Goal: Transaction & Acquisition: Download file/media

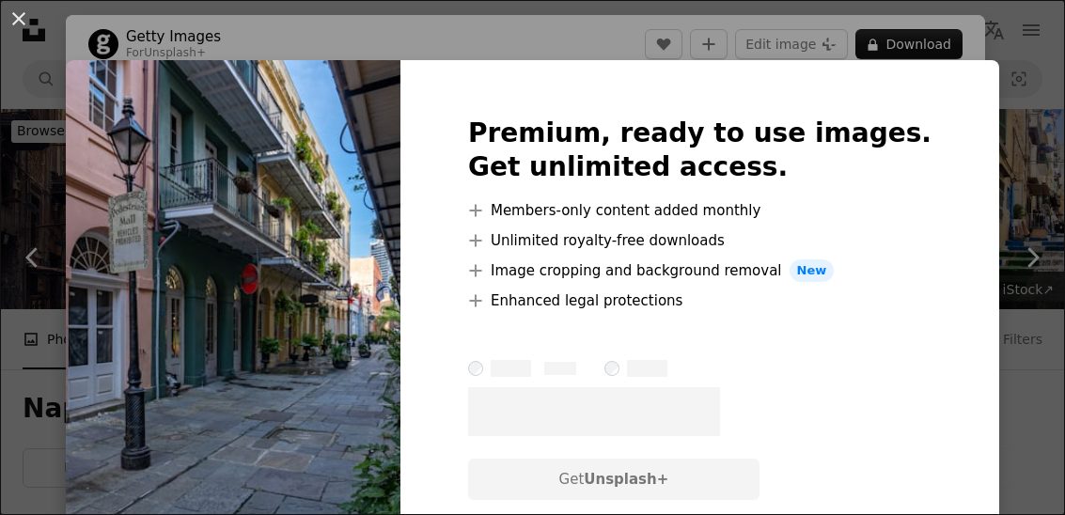
scroll to position [2601, 0]
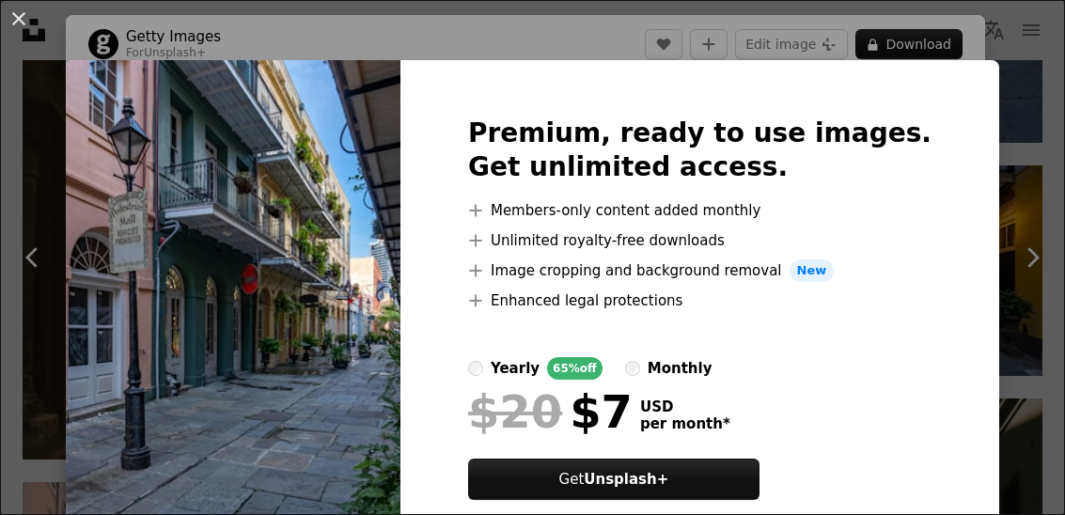
click at [215, 466] on img at bounding box center [233, 331] width 335 height 542
click at [971, 305] on div "An X shape Premium, ready to use images. Get unlimited access. A plus sign Memb…" at bounding box center [532, 257] width 1065 height 515
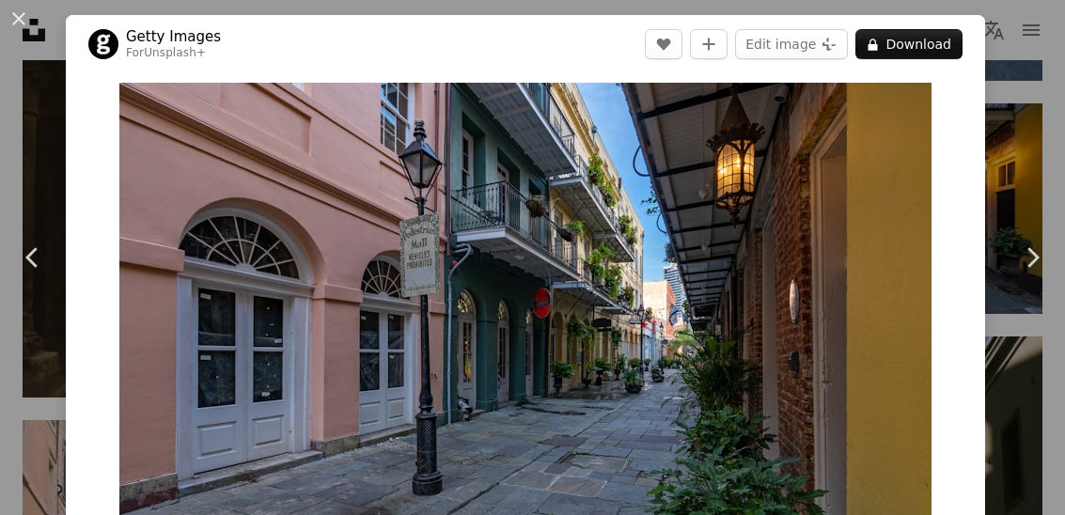
scroll to position [2669, 0]
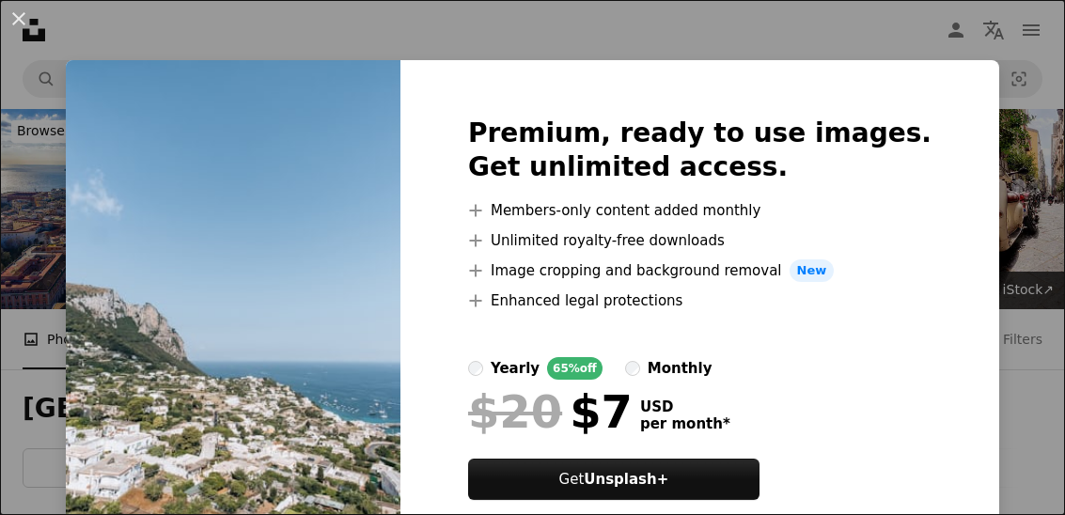
scroll to position [1815, 0]
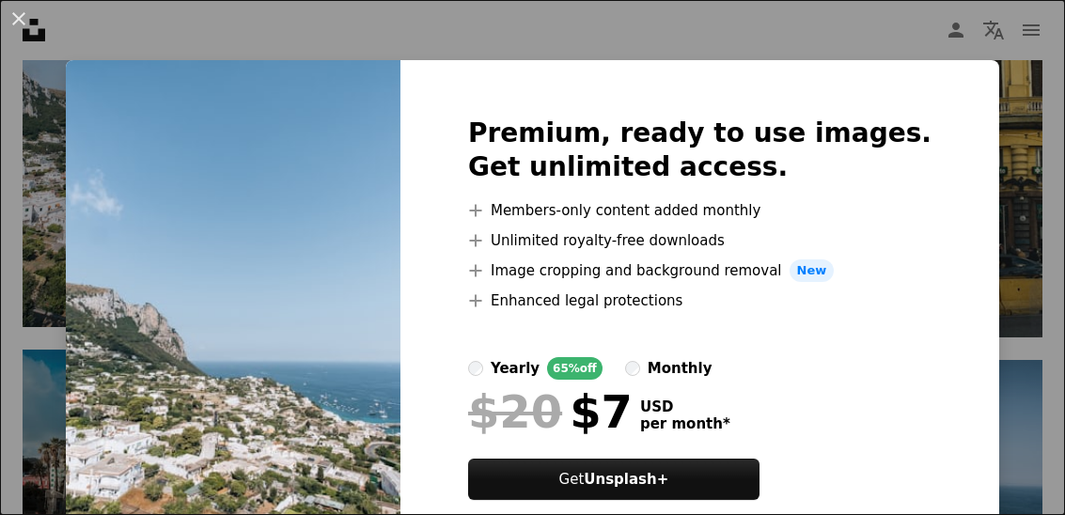
click at [37, 195] on div "An X shape Premium, ready to use images. Get unlimited access. A plus sign Memb…" at bounding box center [532, 257] width 1065 height 515
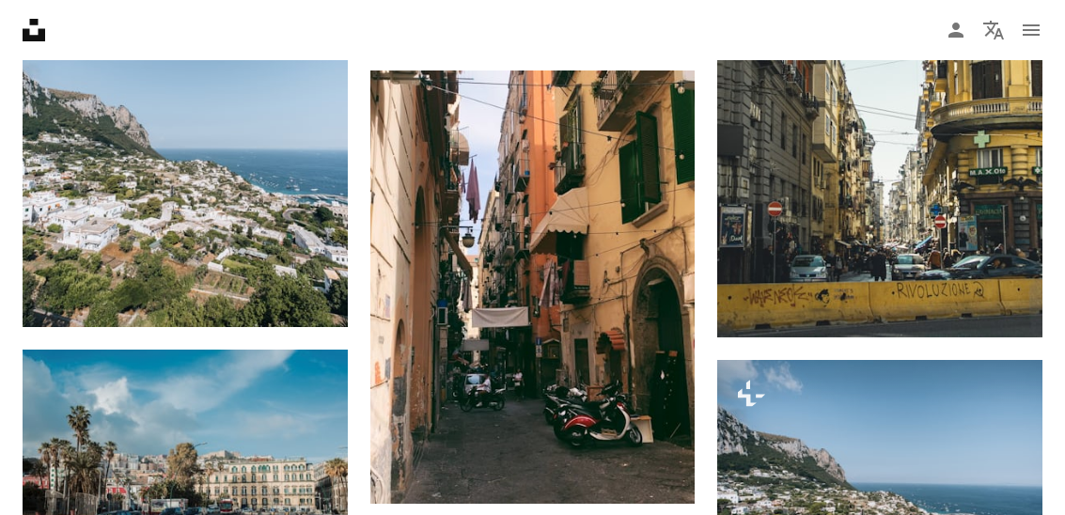
click at [67, 208] on img at bounding box center [185, 126] width 325 height 402
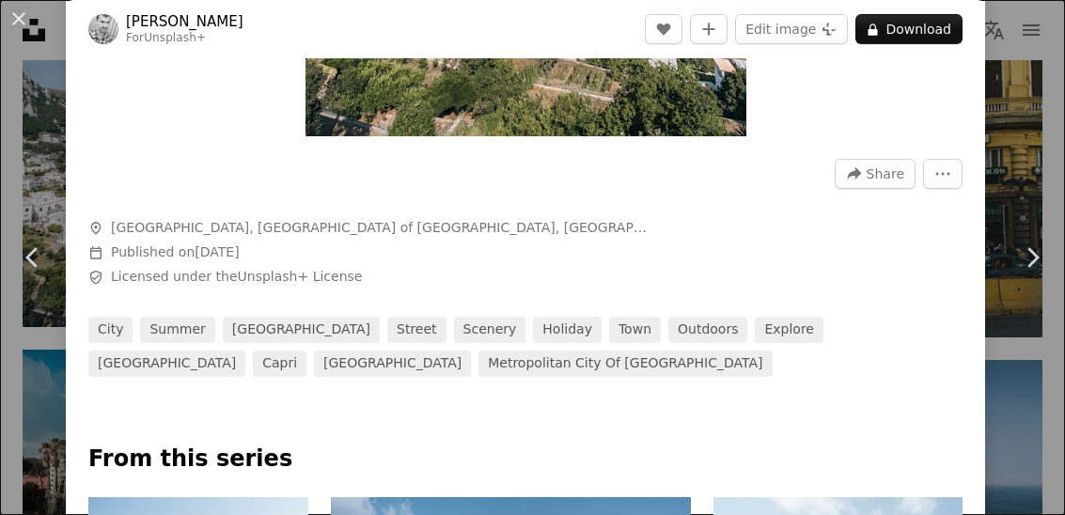
scroll to position [491, 0]
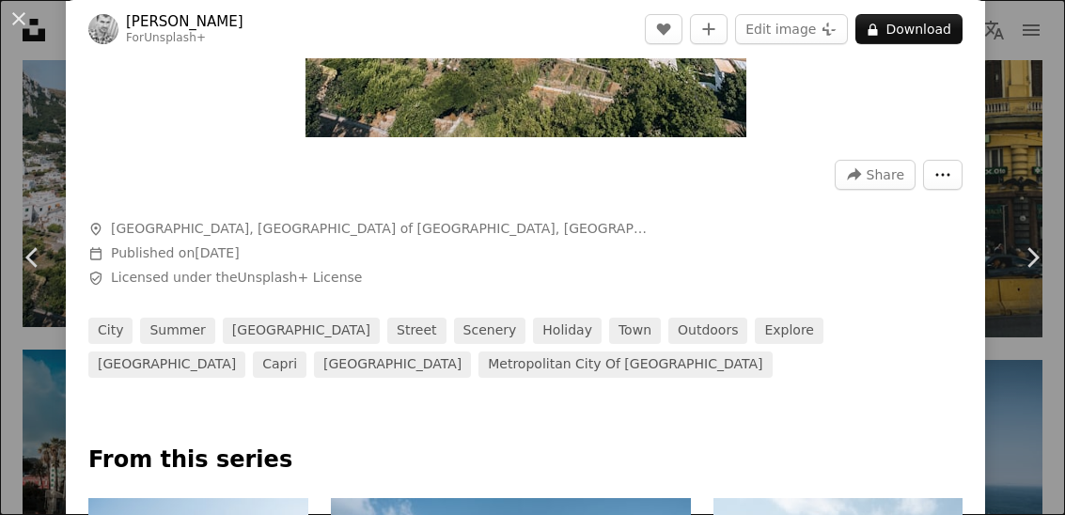
click at [952, 168] on icon "More Actions" at bounding box center [943, 174] width 17 height 17
click at [967, 247] on dialog "An X shape Chevron left Chevron right Georgi Kalaydzhiev For Unsplash+ A heart …" at bounding box center [532, 257] width 1065 height 515
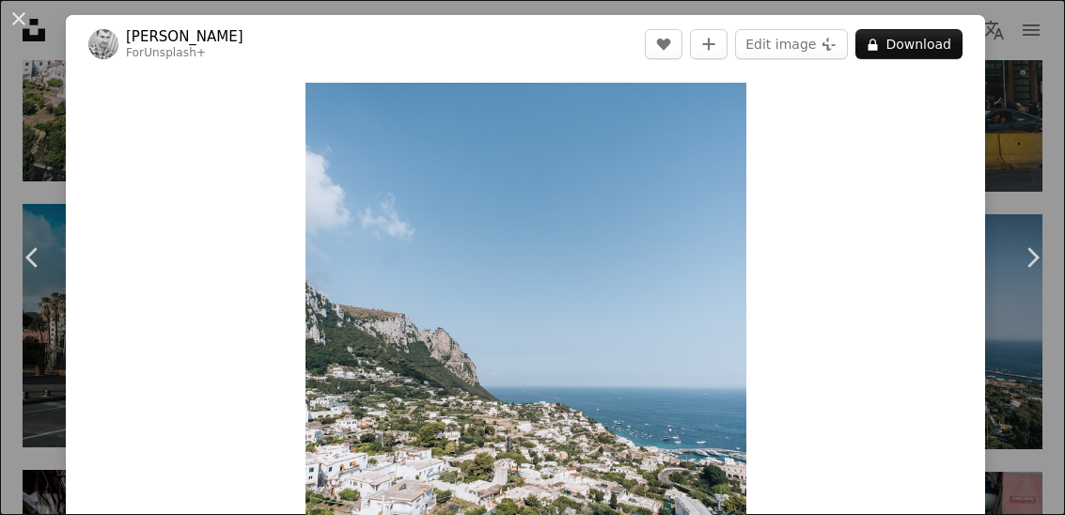
scroll to position [0, 0]
click at [1038, 150] on div "An X shape Chevron left Chevron right Georgi Kalaydzhiev For Unsplash+ A heart …" at bounding box center [532, 257] width 1065 height 515
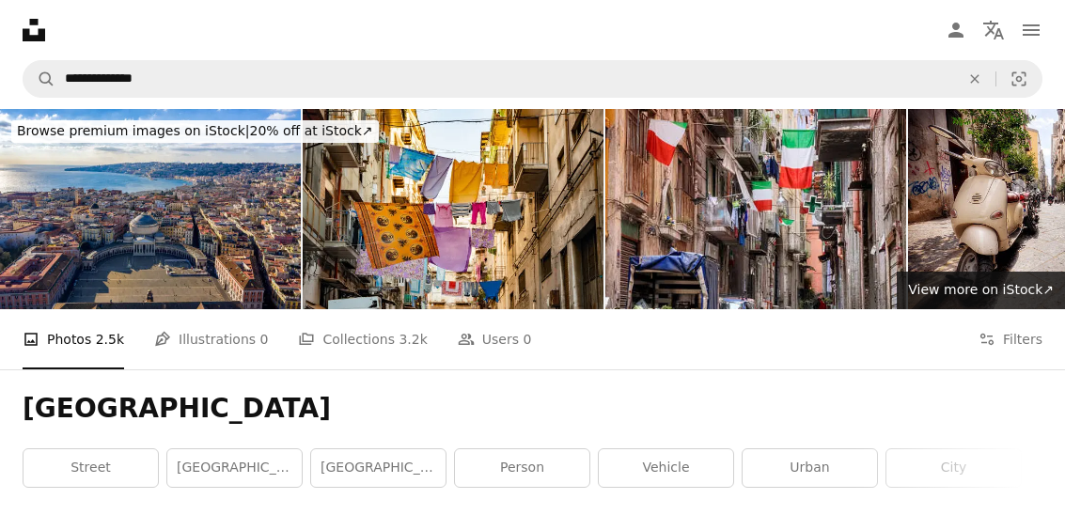
click at [1049, 21] on button "navigation menu" at bounding box center [1032, 30] width 38 height 38
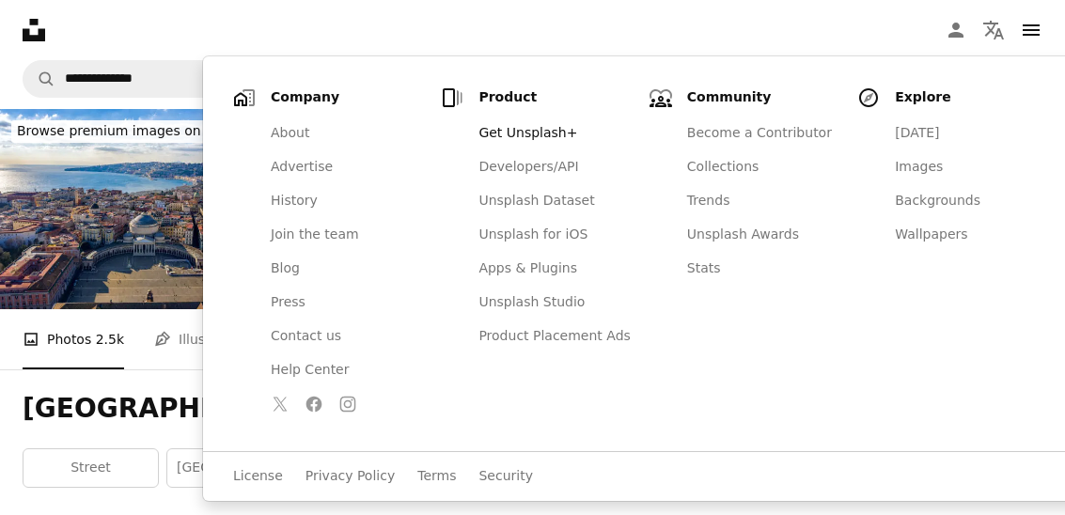
click at [1047, 24] on button "navigation menu" at bounding box center [1032, 30] width 38 height 38
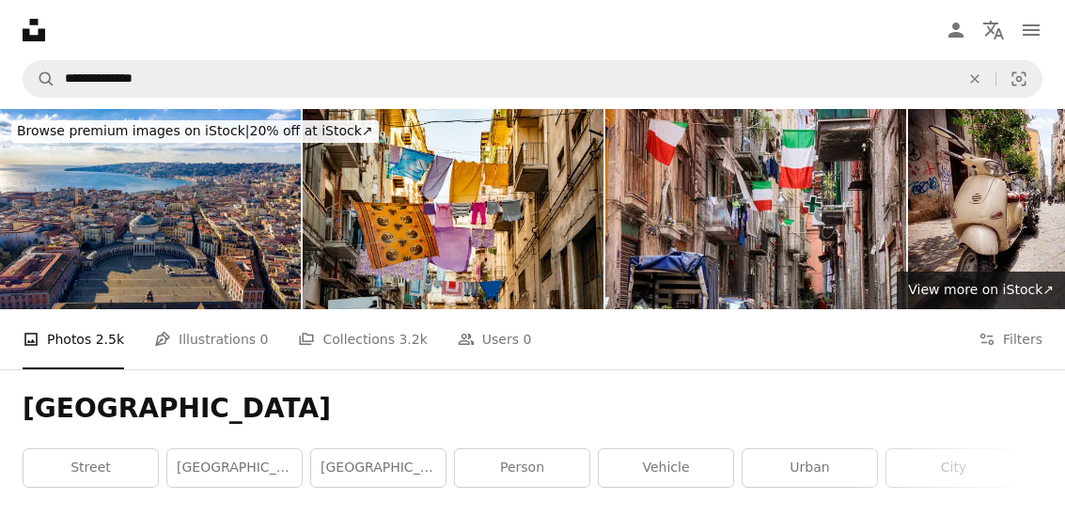
click at [1028, 340] on button "Filters Filters" at bounding box center [1011, 339] width 64 height 60
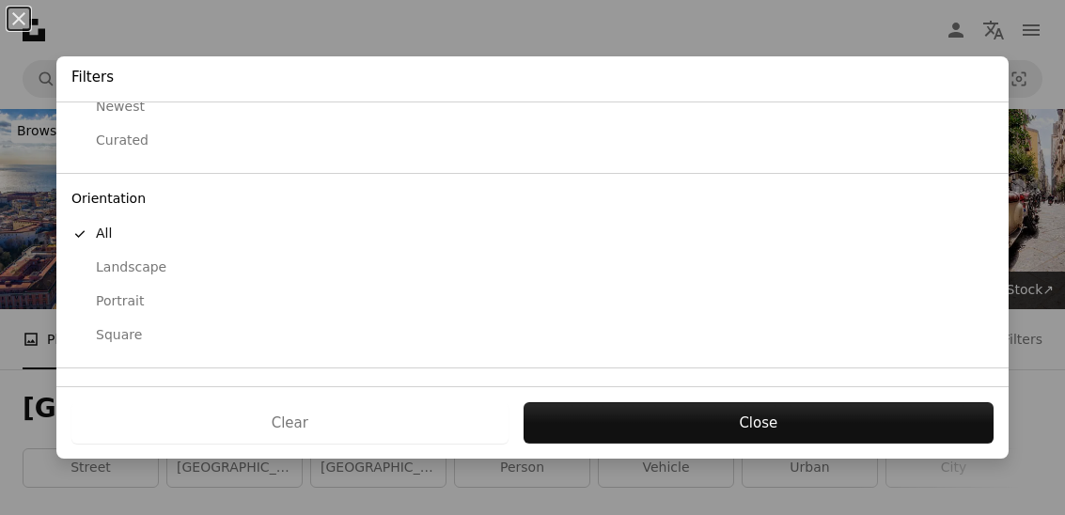
scroll to position [88, 0]
click at [103, 488] on div "Free" at bounding box center [532, 497] width 922 height 19
click at [896, 444] on button "Apply" at bounding box center [758, 422] width 471 height 41
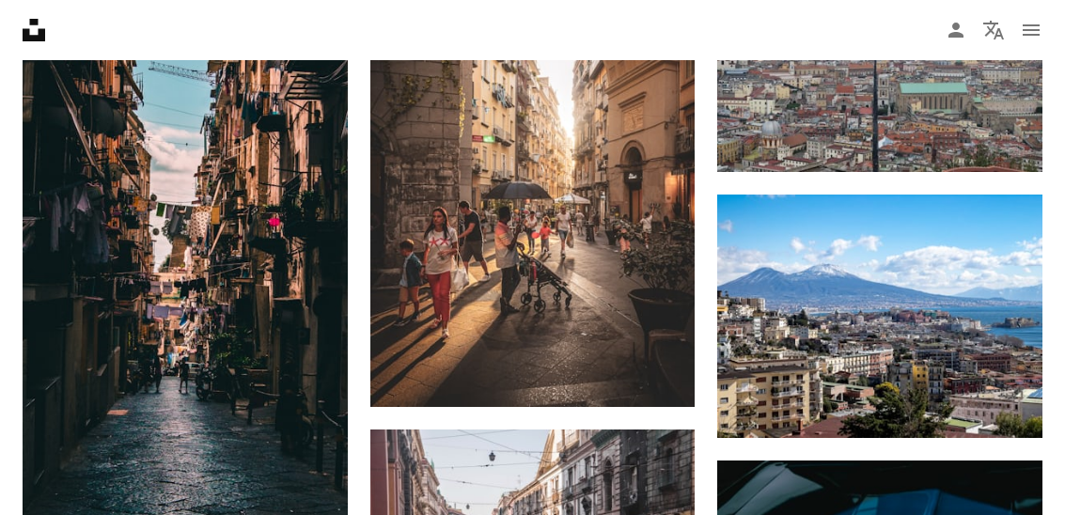
scroll to position [2435, 0]
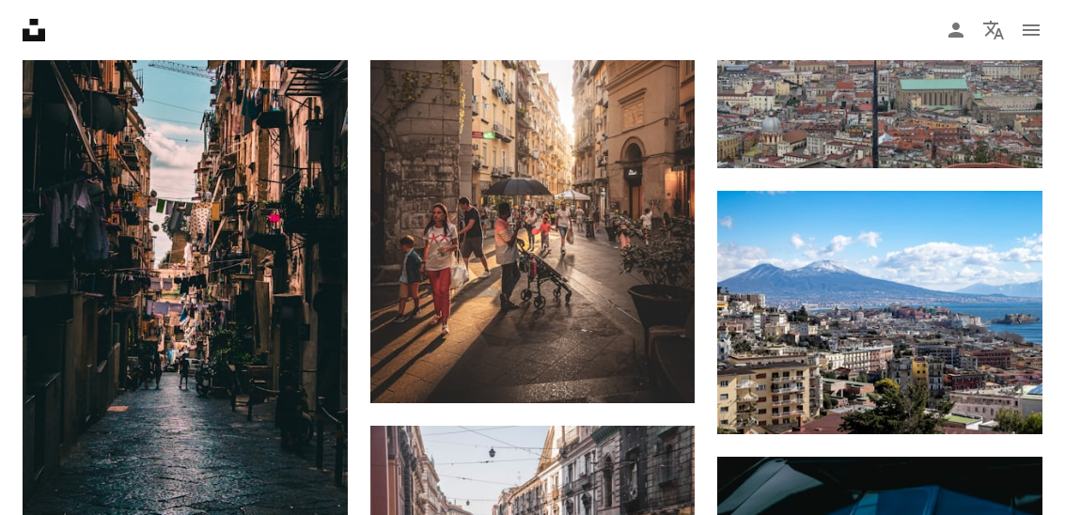
click at [935, 315] on img at bounding box center [879, 313] width 325 height 244
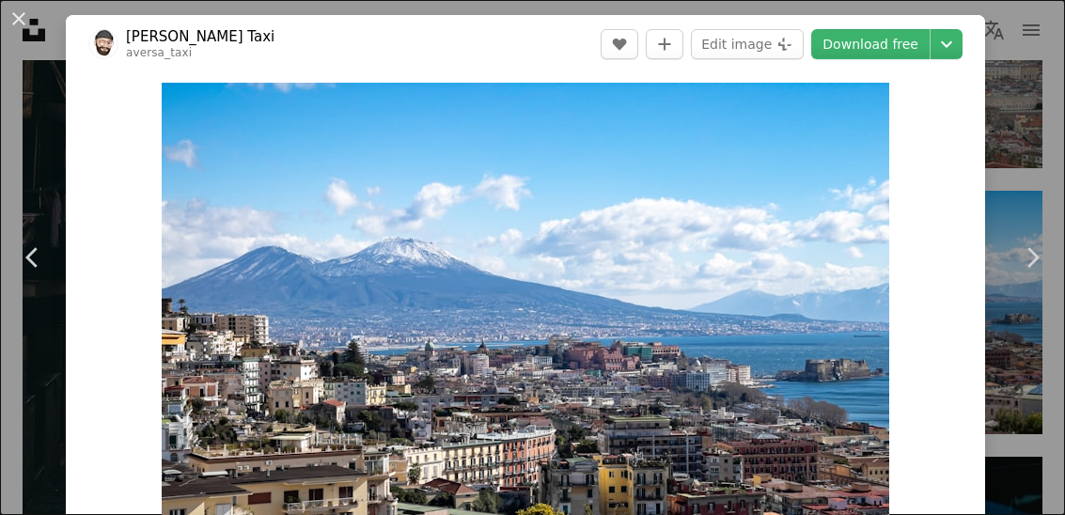
click at [907, 39] on link "Download free" at bounding box center [870, 44] width 118 height 30
click at [961, 43] on icon "Chevron down" at bounding box center [947, 44] width 30 height 23
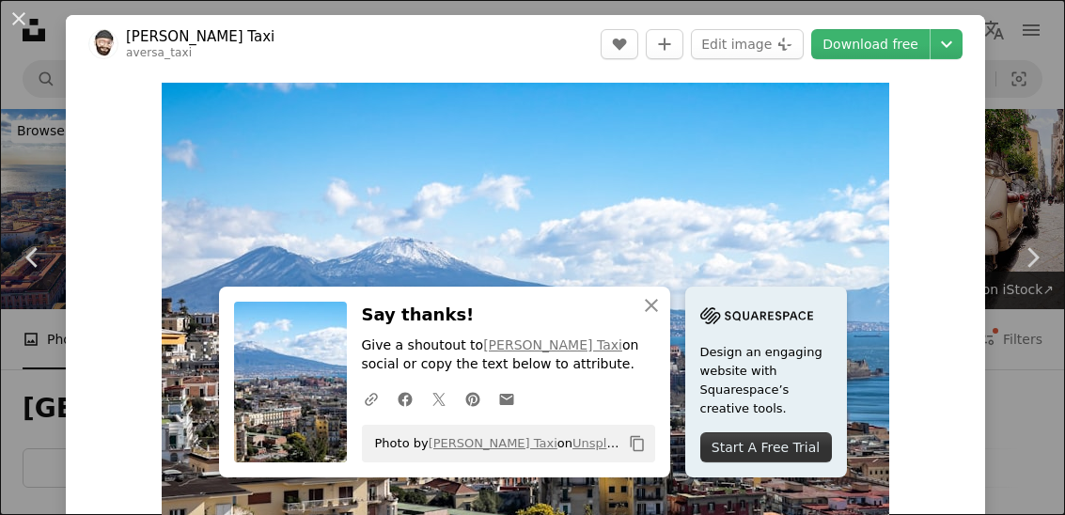
click at [1047, 303] on link "Chevron right" at bounding box center [1033, 257] width 66 height 181
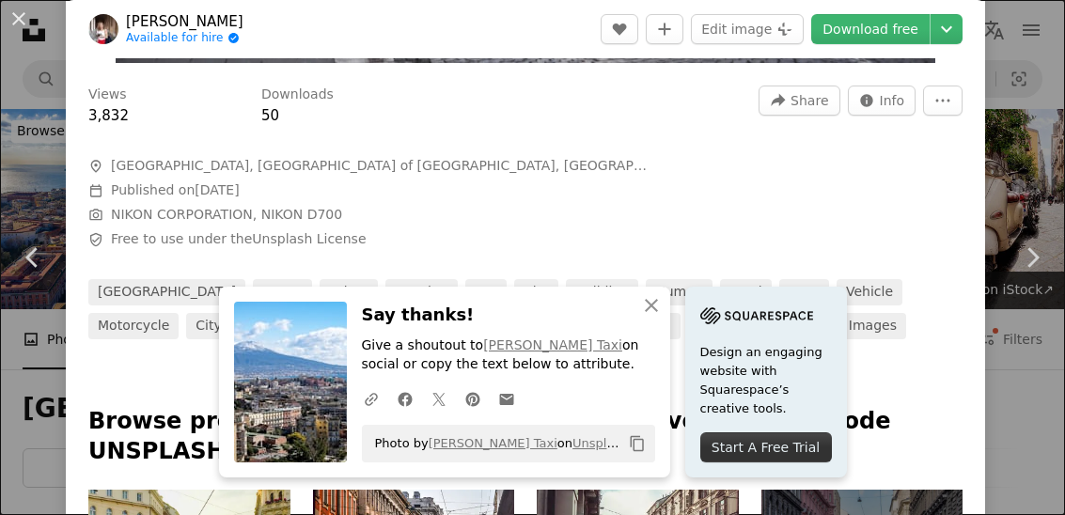
scroll to position [550, 0]
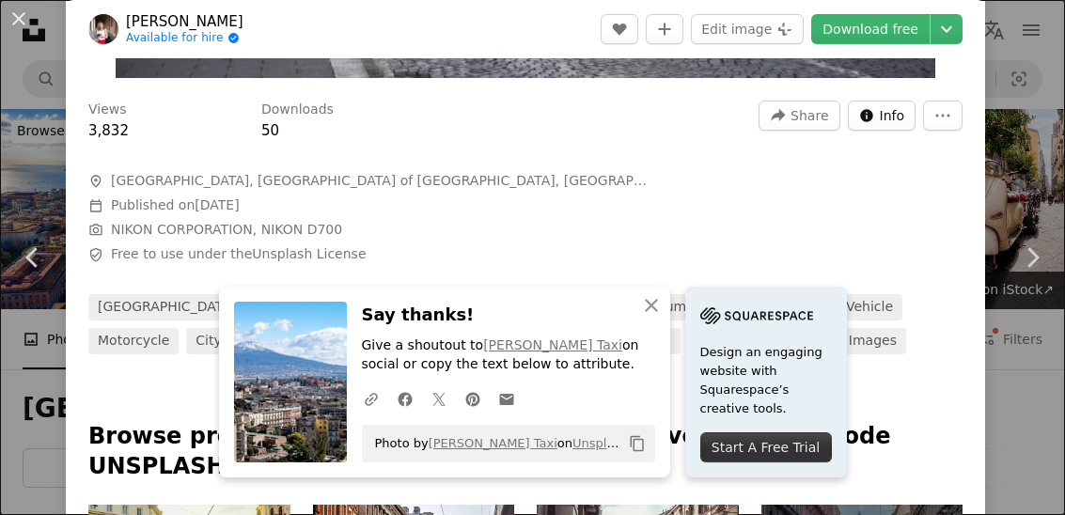
click at [903, 118] on span "Info" at bounding box center [892, 116] width 25 height 28
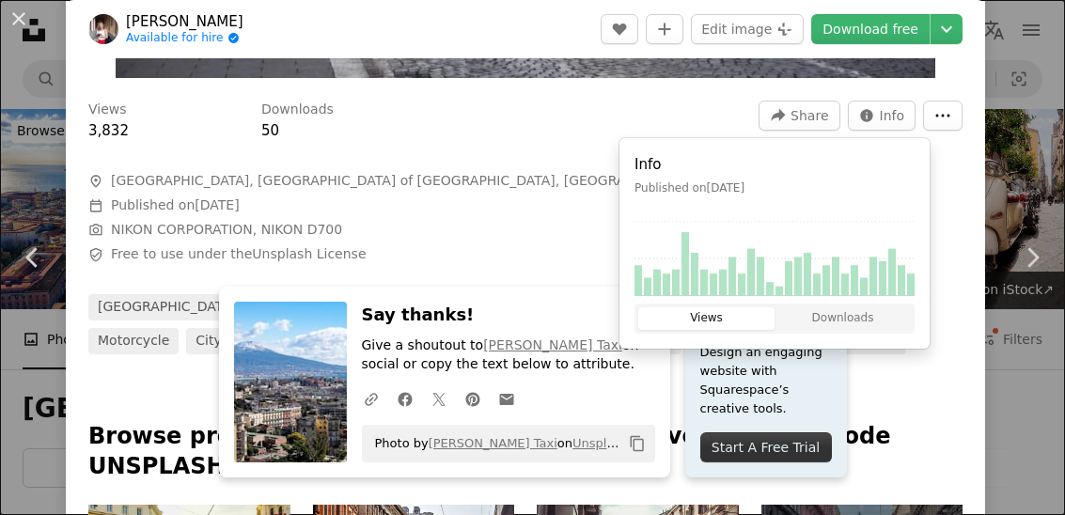
click at [948, 126] on button "More Actions" at bounding box center [942, 116] width 39 height 30
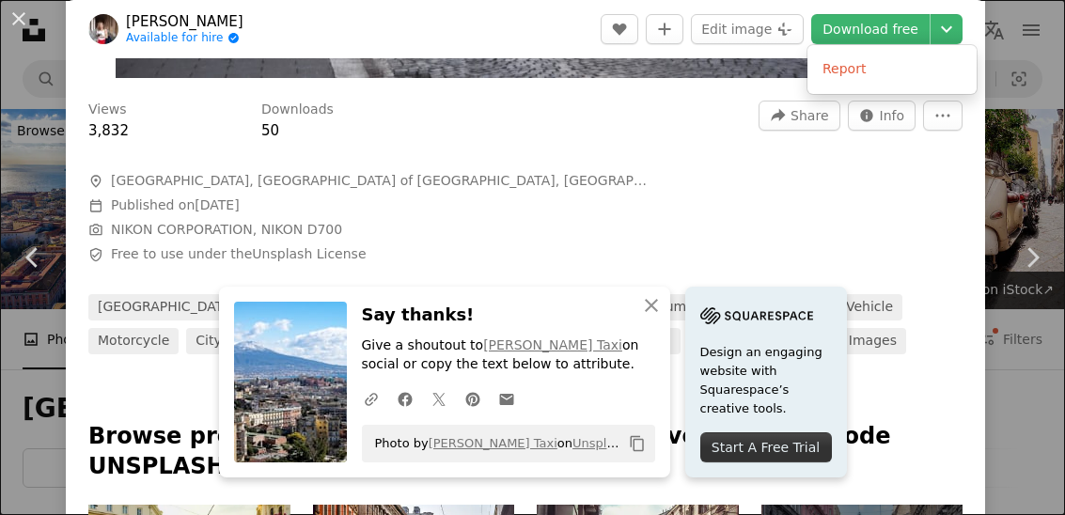
click at [952, 195] on dialog "An X shape Chevron left Chevron right Olga Angelucci Available for hire A check…" at bounding box center [532, 257] width 1065 height 515
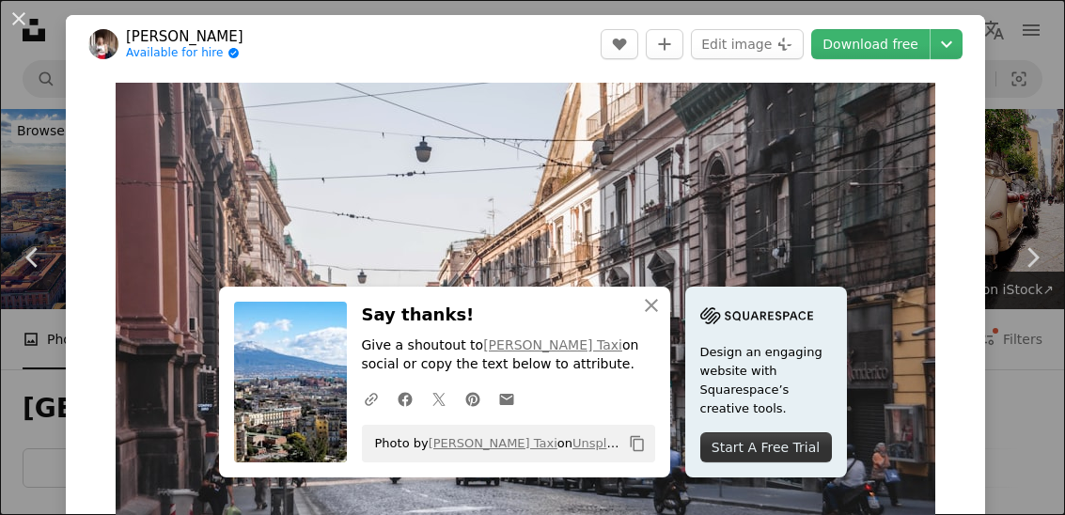
scroll to position [0, 0]
click at [1026, 298] on link "Chevron right" at bounding box center [1033, 257] width 66 height 181
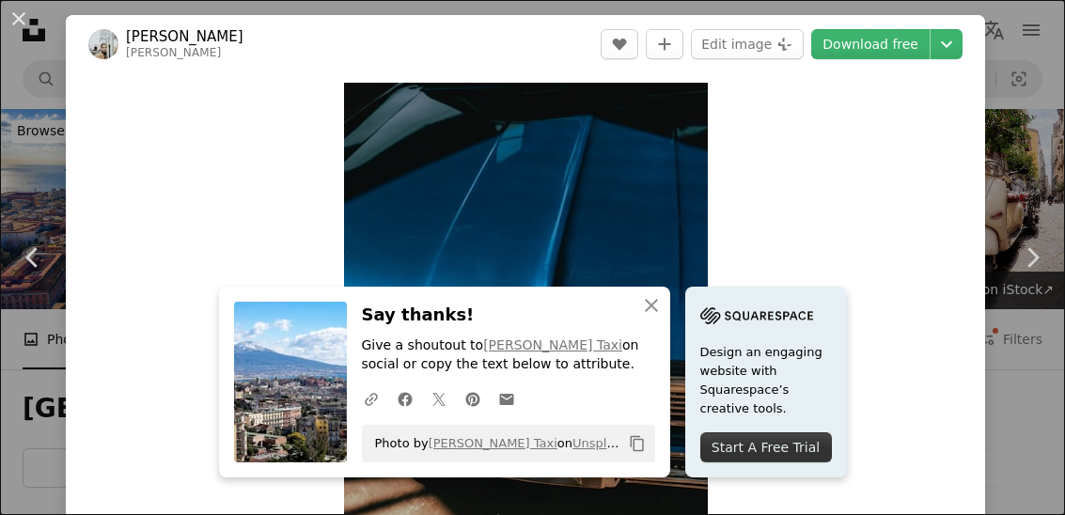
click at [1021, 327] on link "Chevron right" at bounding box center [1033, 257] width 66 height 181
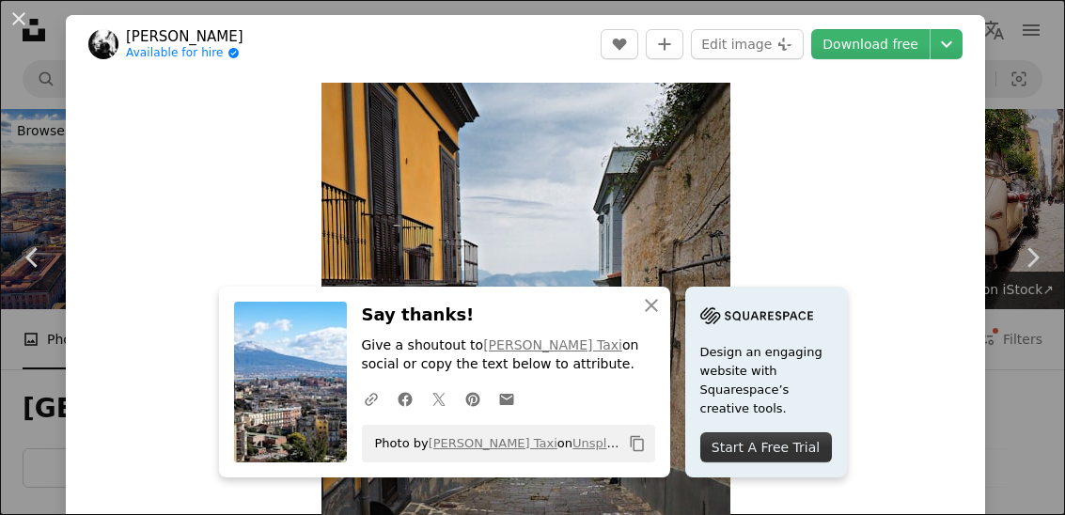
click at [281, 369] on img at bounding box center [290, 382] width 113 height 161
click at [297, 382] on img at bounding box center [290, 382] width 113 height 161
